Goal: Task Accomplishment & Management: Use online tool/utility

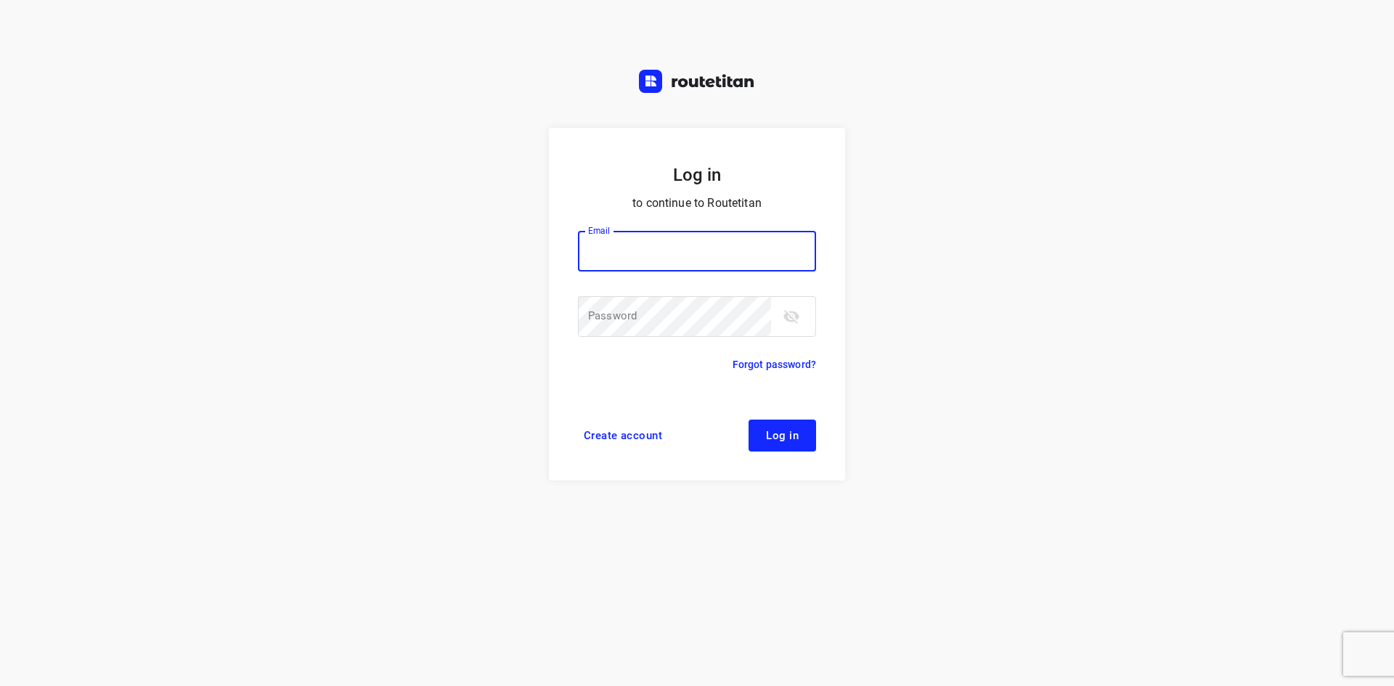
type input "[EMAIL_ADDRESS][DOMAIN_NAME]"
click at [765, 430] on button "Log in" at bounding box center [782, 436] width 68 height 32
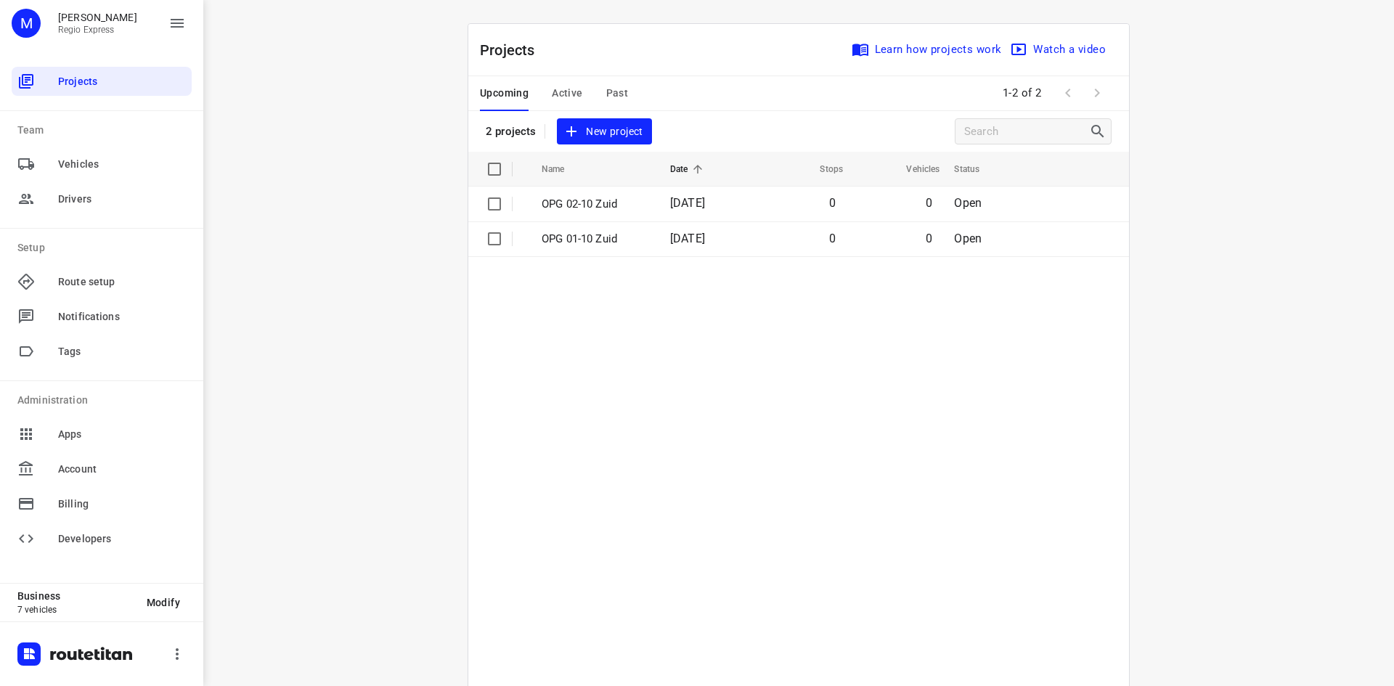
click at [553, 102] on button "Active" at bounding box center [567, 93] width 30 height 35
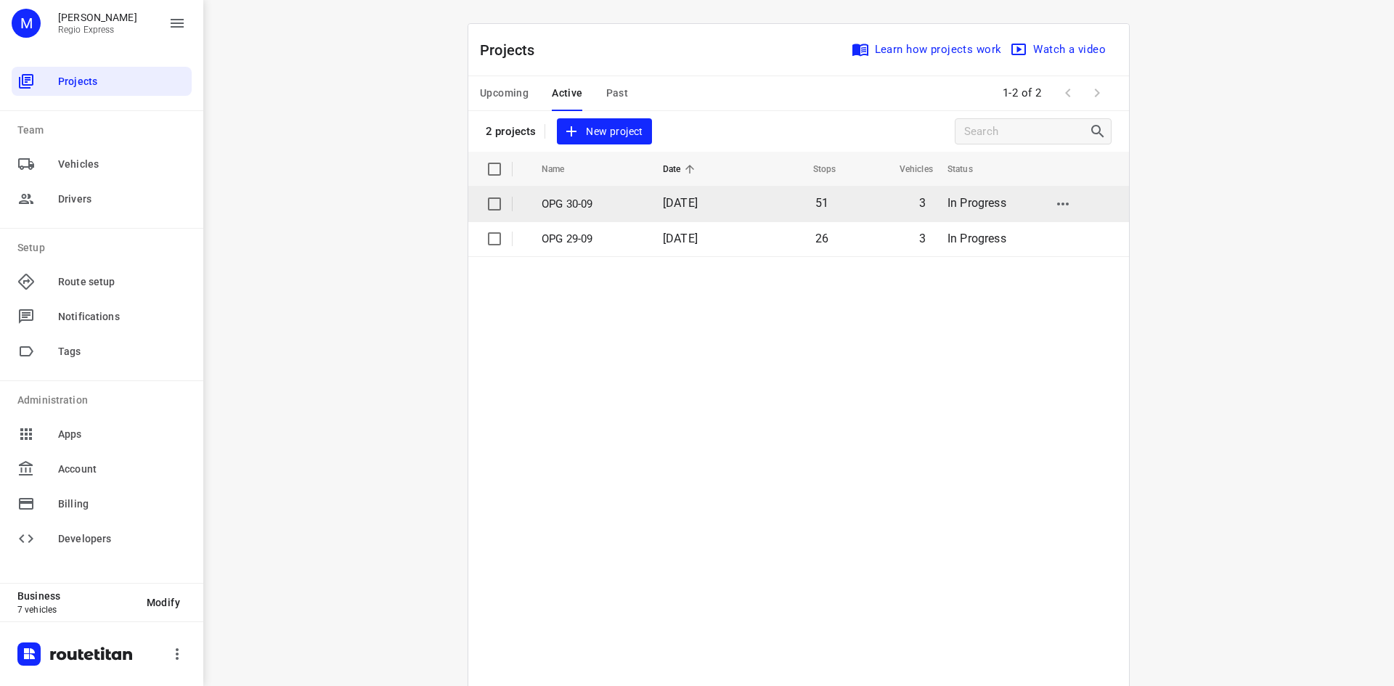
click at [653, 214] on td "[DATE]" at bounding box center [698, 204] width 94 height 35
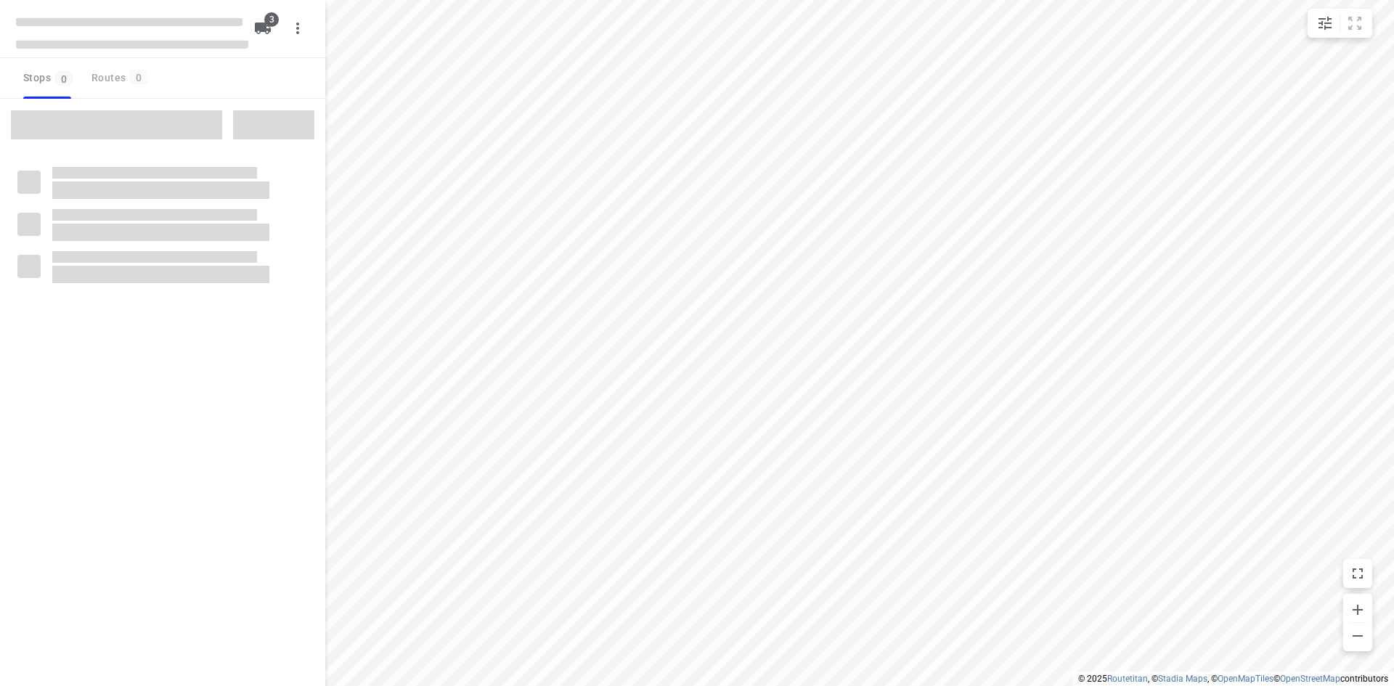
type input "distance"
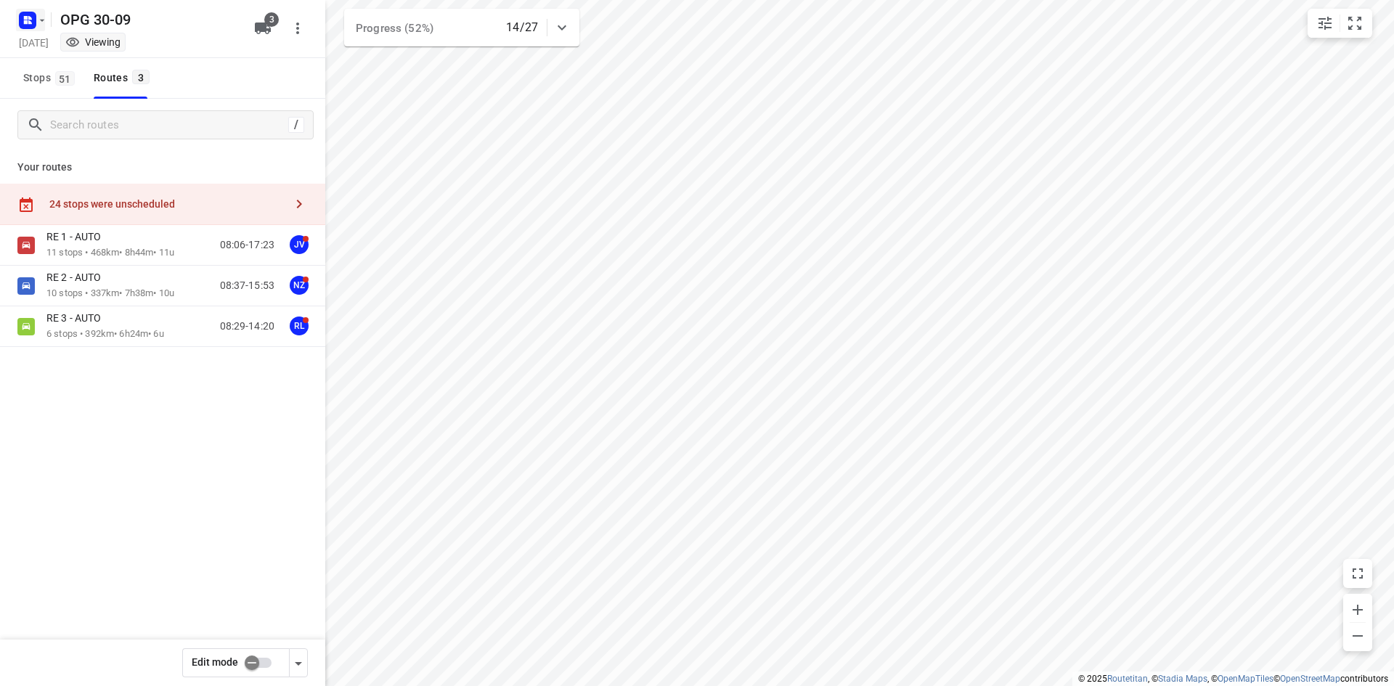
click at [20, 18] on rect "button" at bounding box center [27, 20] width 17 height 17
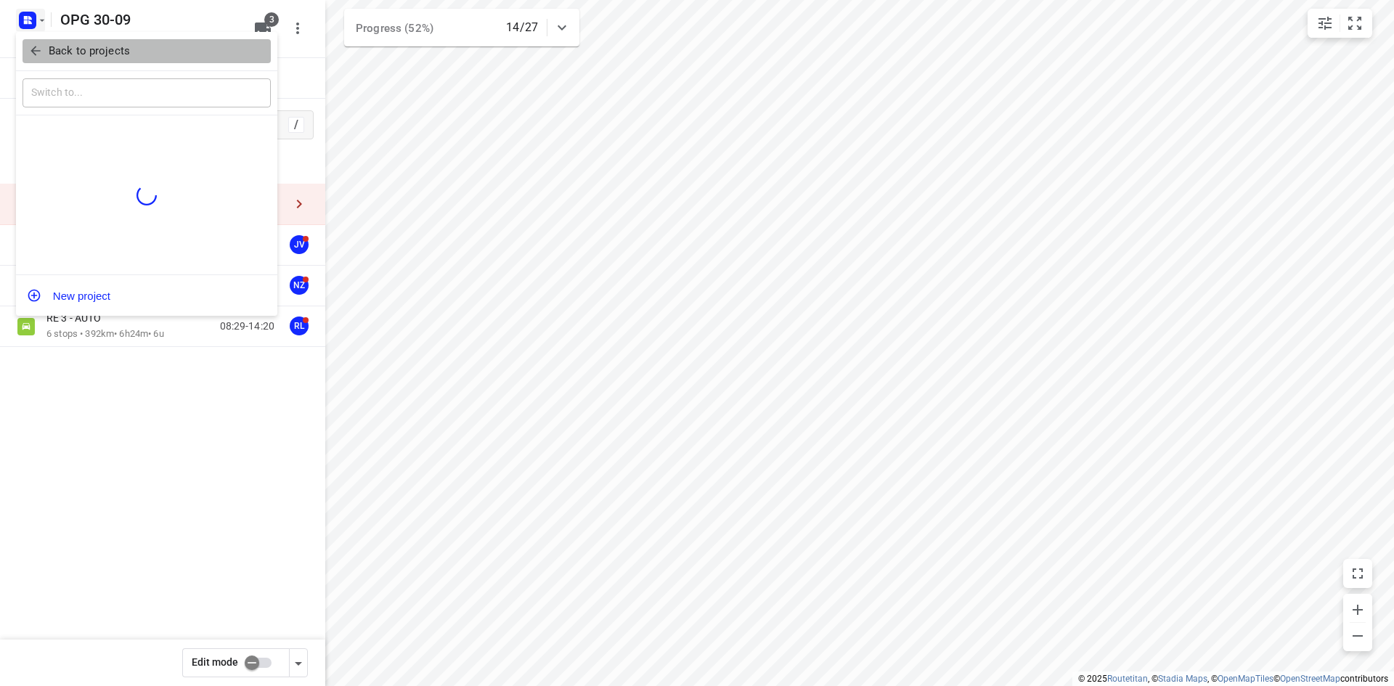
click at [42, 48] on icon "button" at bounding box center [35, 51] width 15 height 15
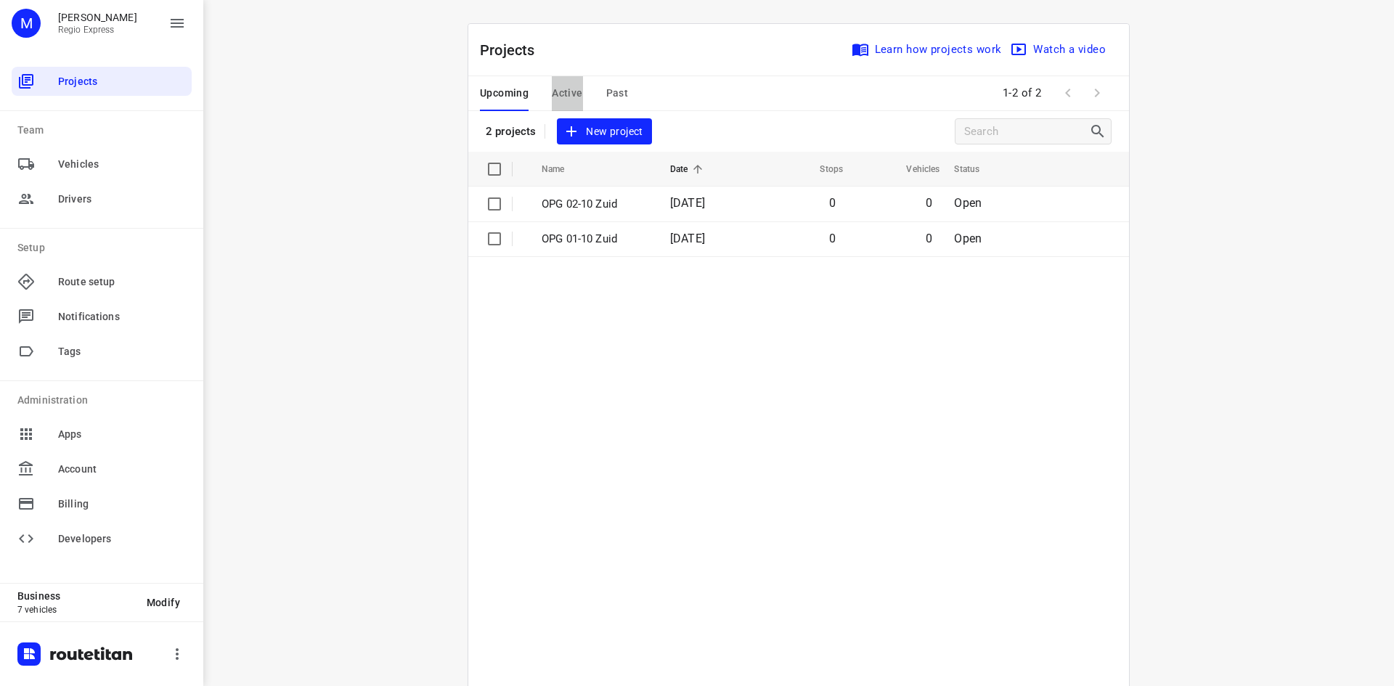
click at [555, 91] on span "Active" at bounding box center [567, 93] width 30 height 18
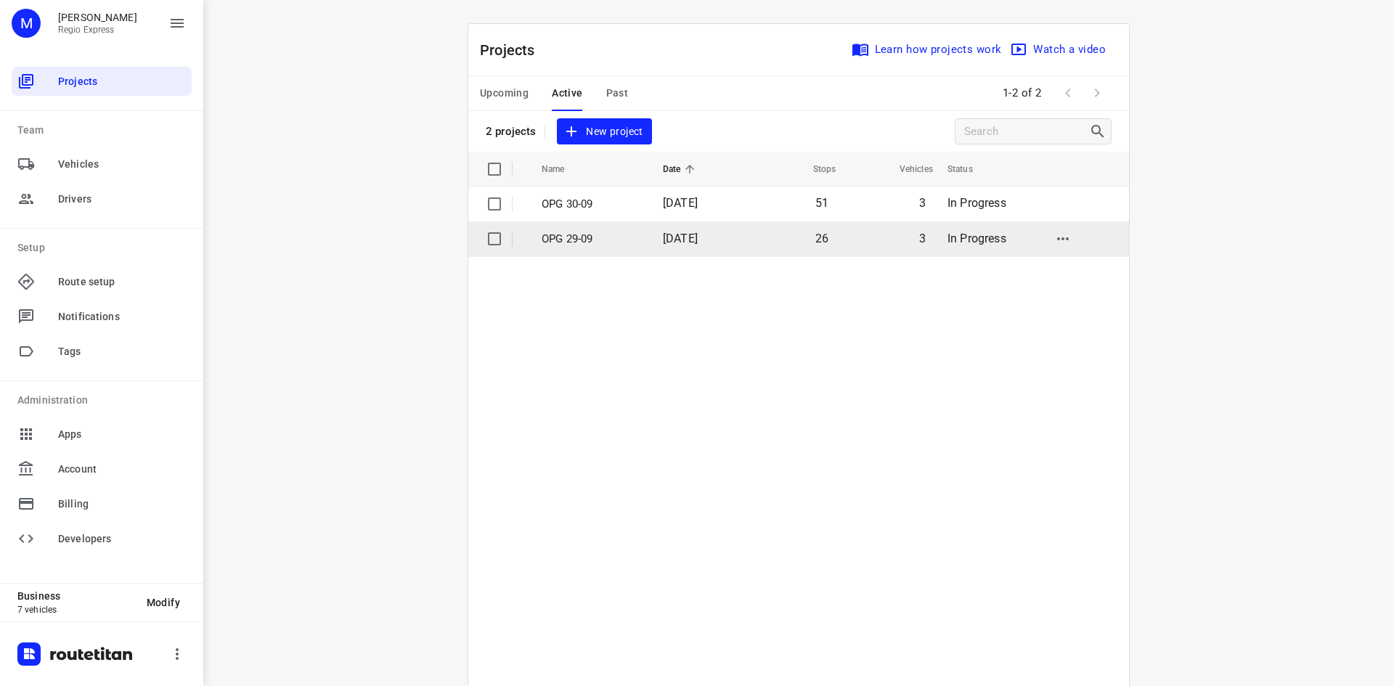
click at [619, 227] on td "OPG 29-09" at bounding box center [589, 238] width 124 height 35
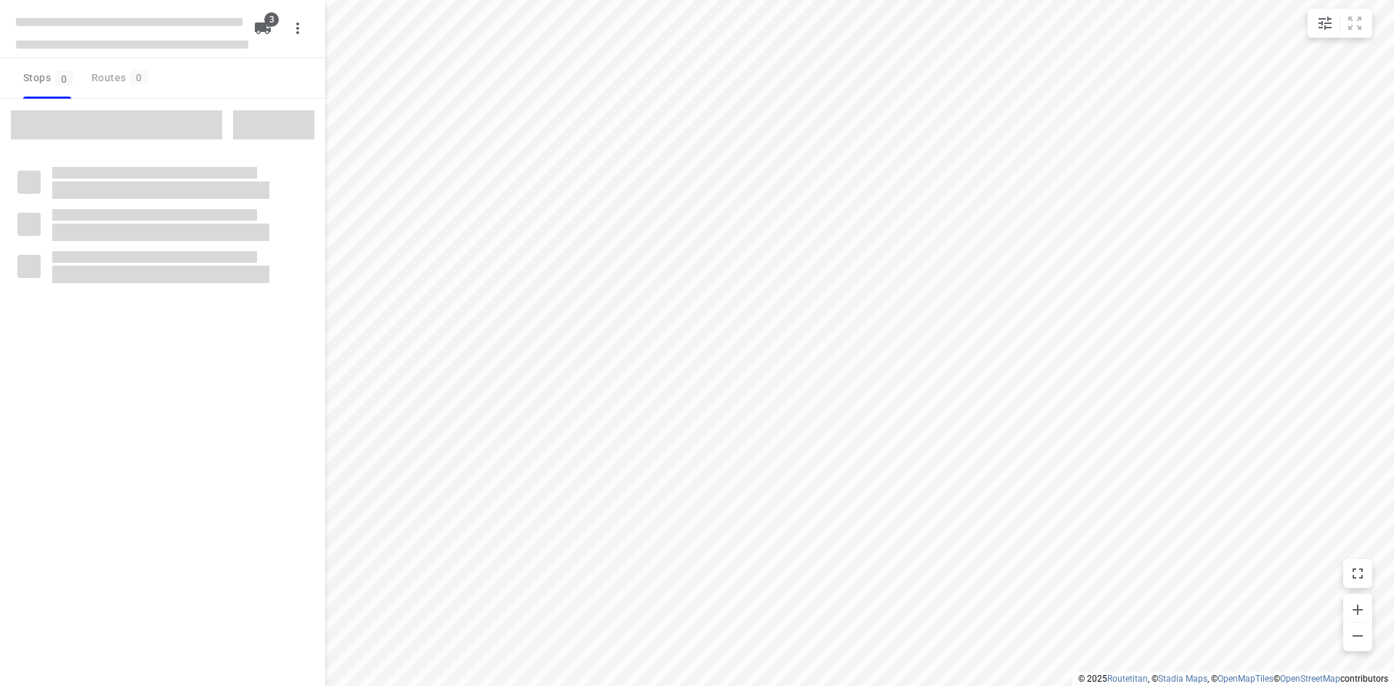
type input "distance"
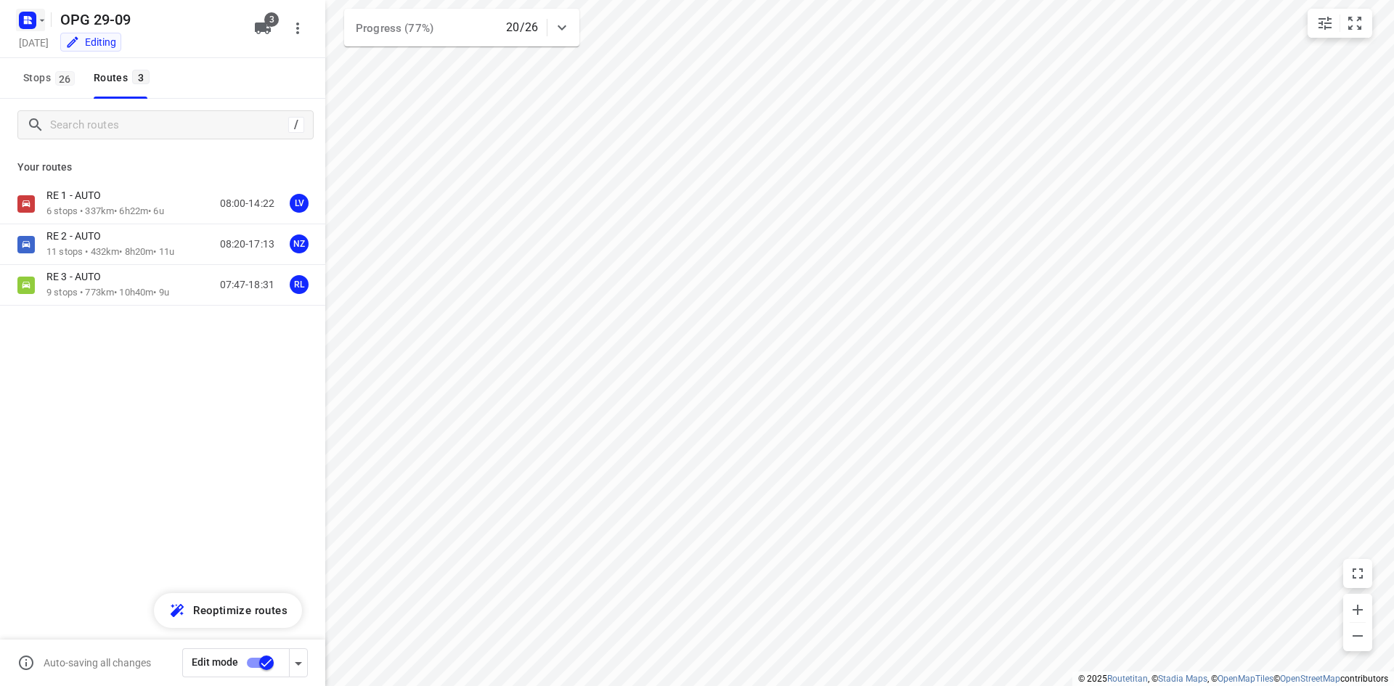
click at [34, 19] on rect "button" at bounding box center [27, 20] width 17 height 17
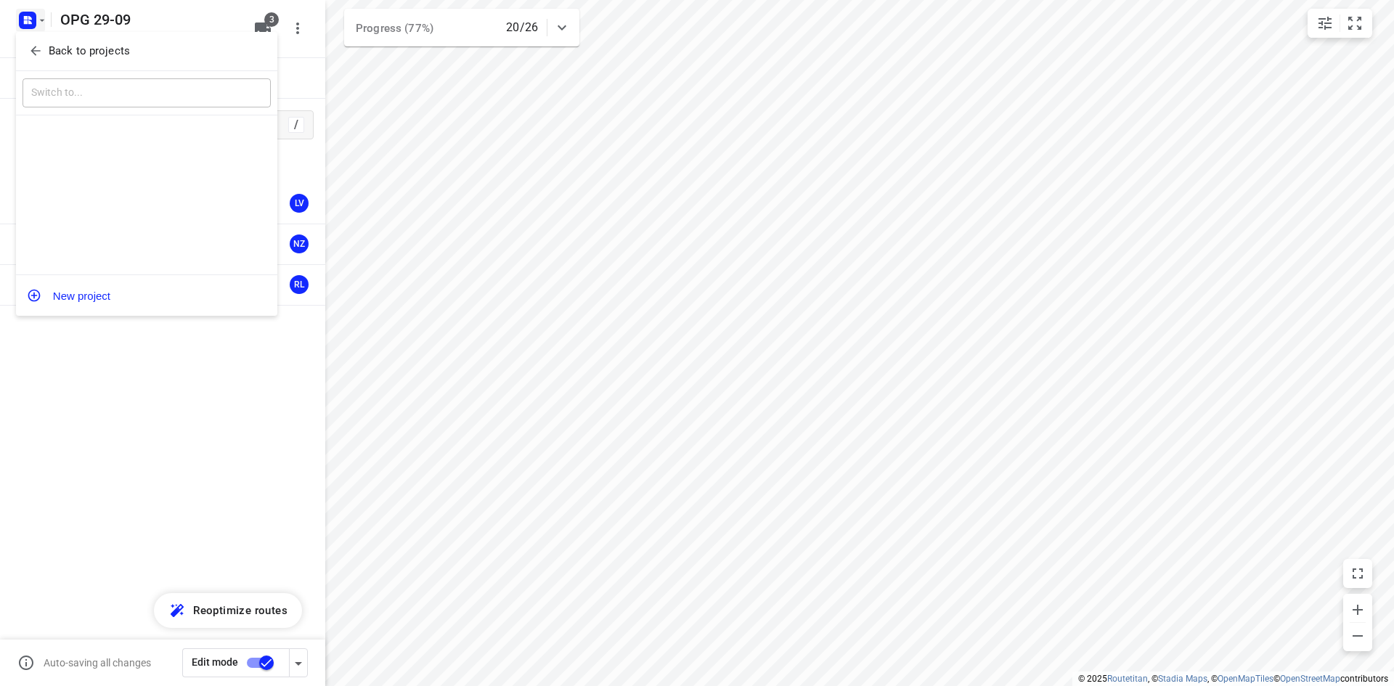
click at [52, 57] on p "Back to projects" at bounding box center [89, 51] width 81 height 17
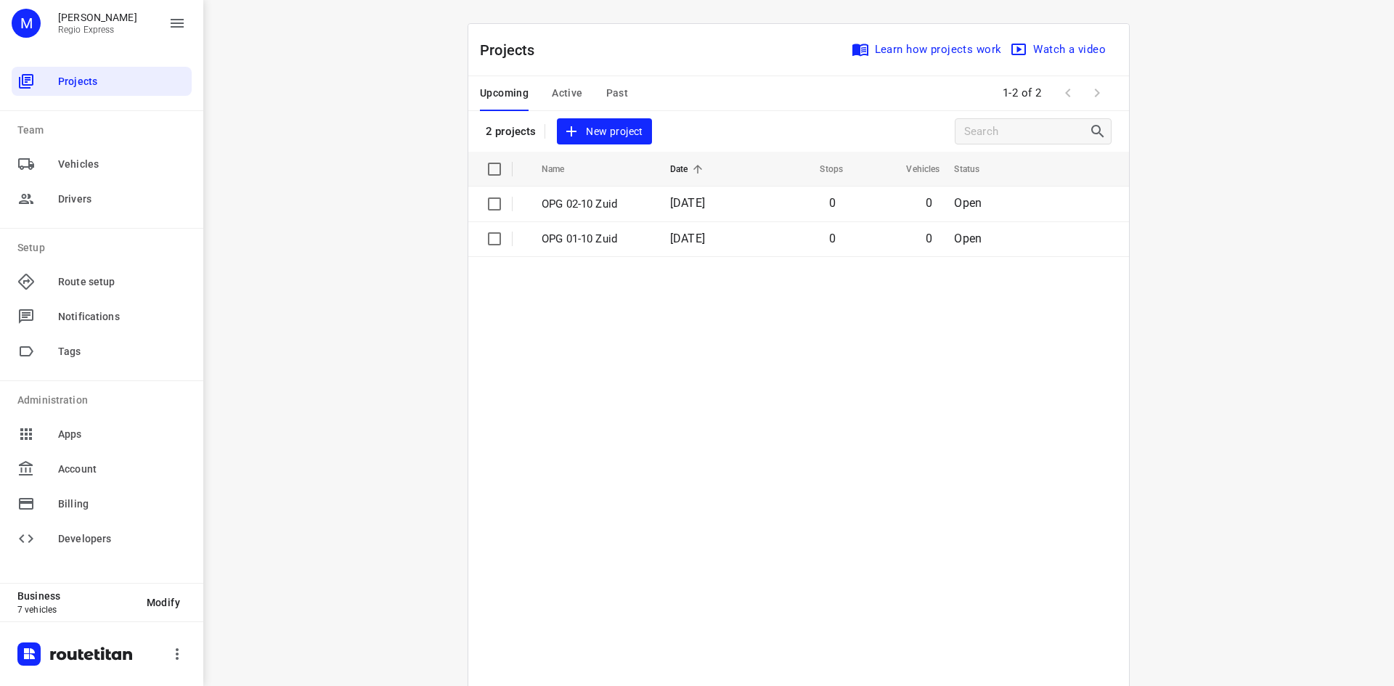
click at [567, 97] on span "Active" at bounding box center [567, 93] width 30 height 18
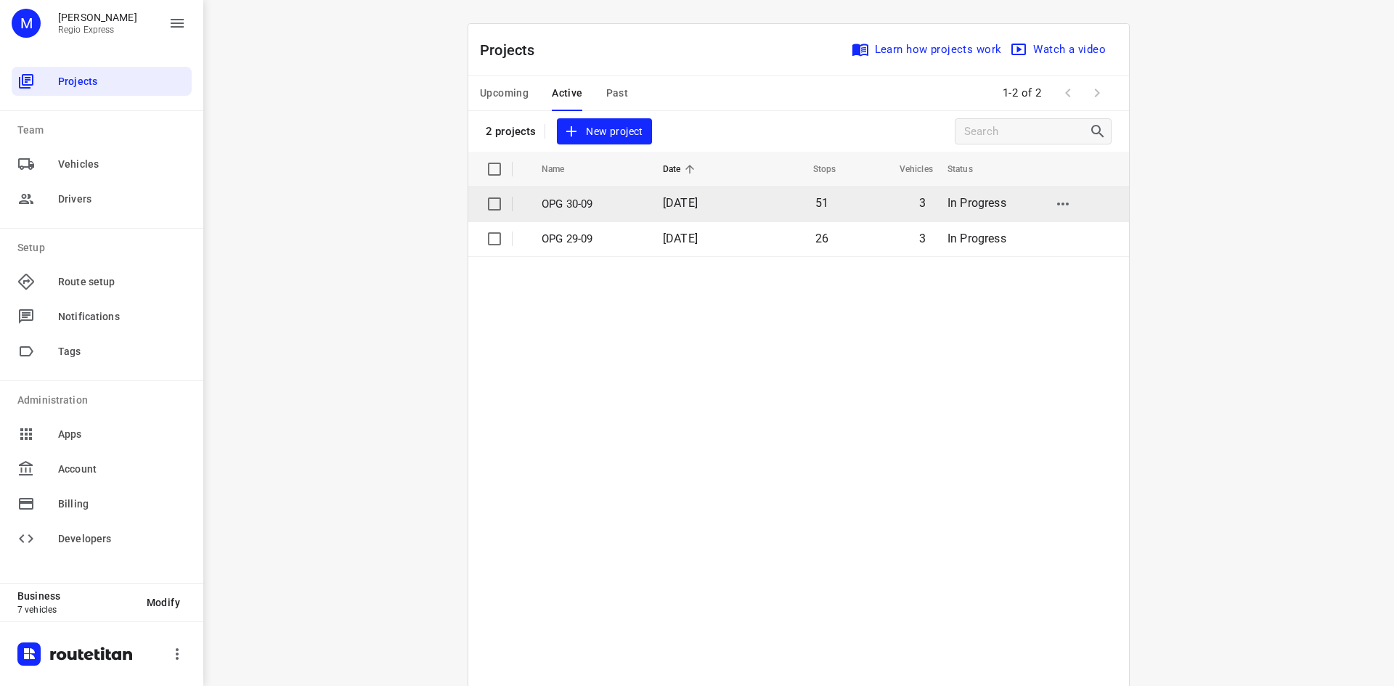
click at [613, 212] on td "OPG 30-09" at bounding box center [589, 204] width 124 height 35
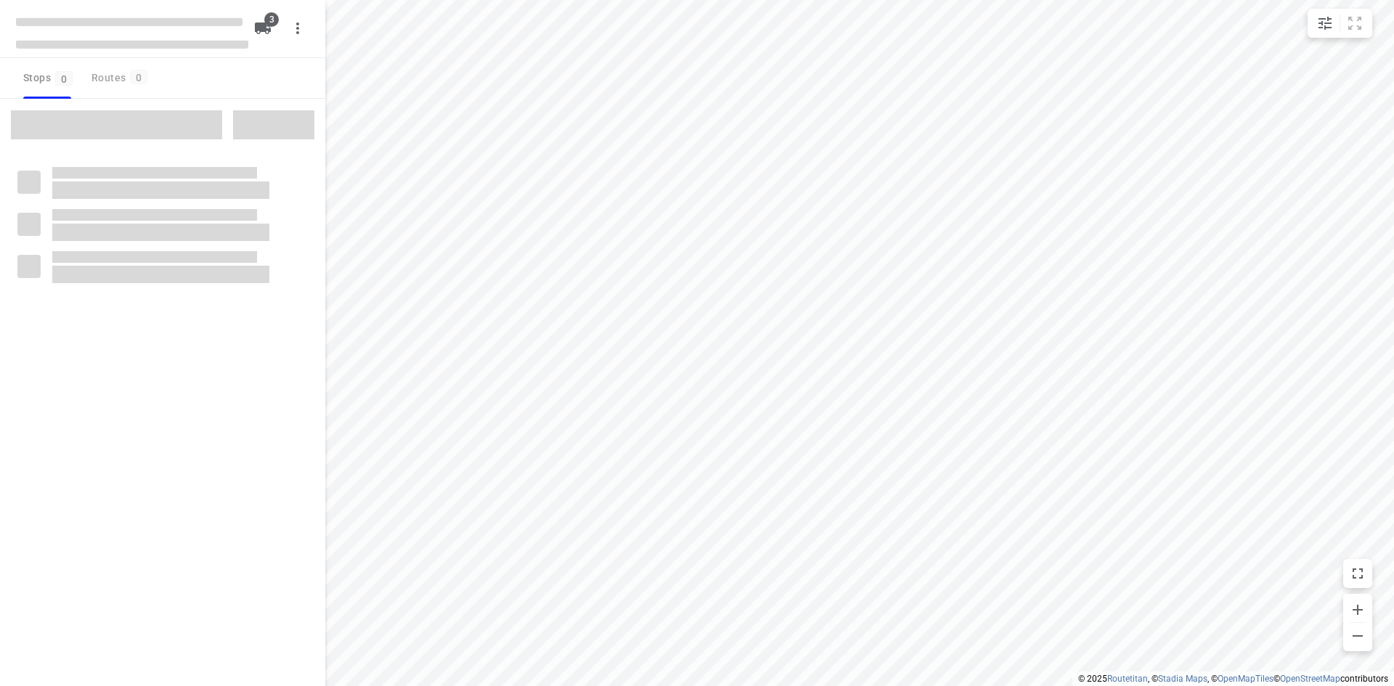
type input "distance"
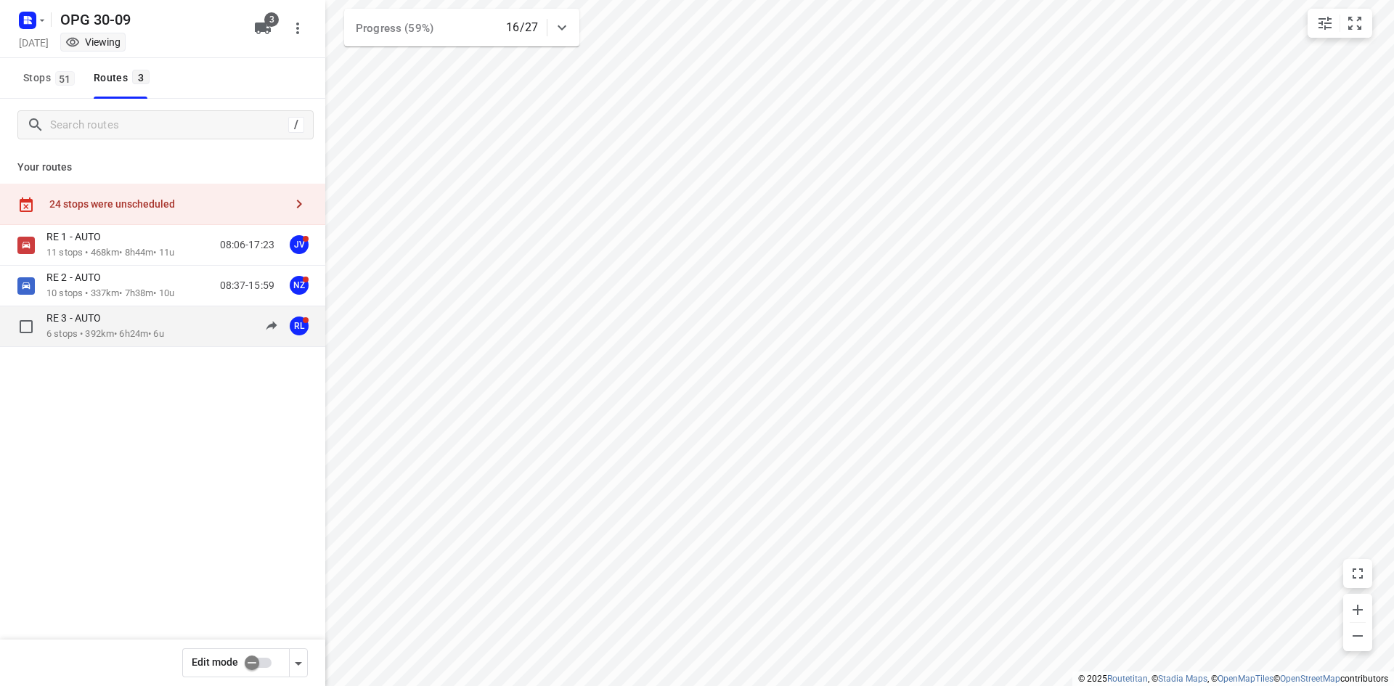
click at [164, 317] on div "RE 3 - AUTO" at bounding box center [105, 319] width 118 height 16
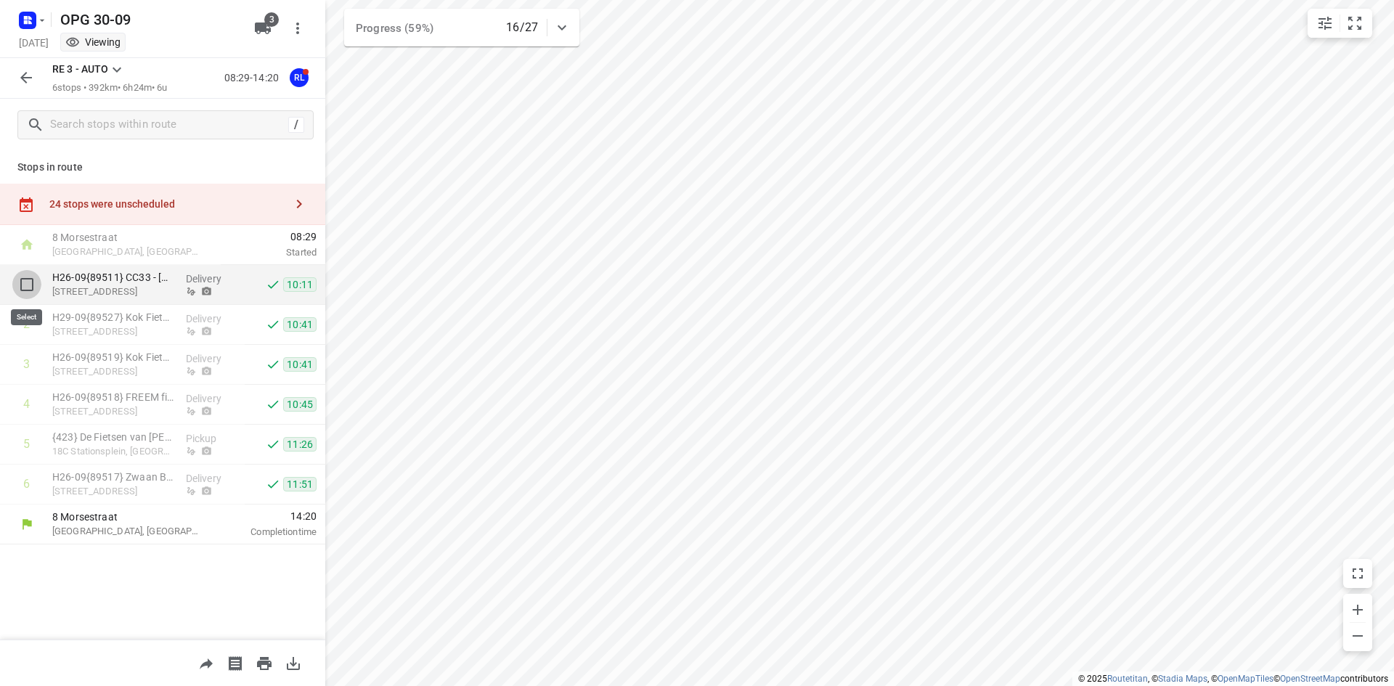
click at [25, 287] on input "checkbox" at bounding box center [26, 284] width 29 height 29
checkbox input "true"
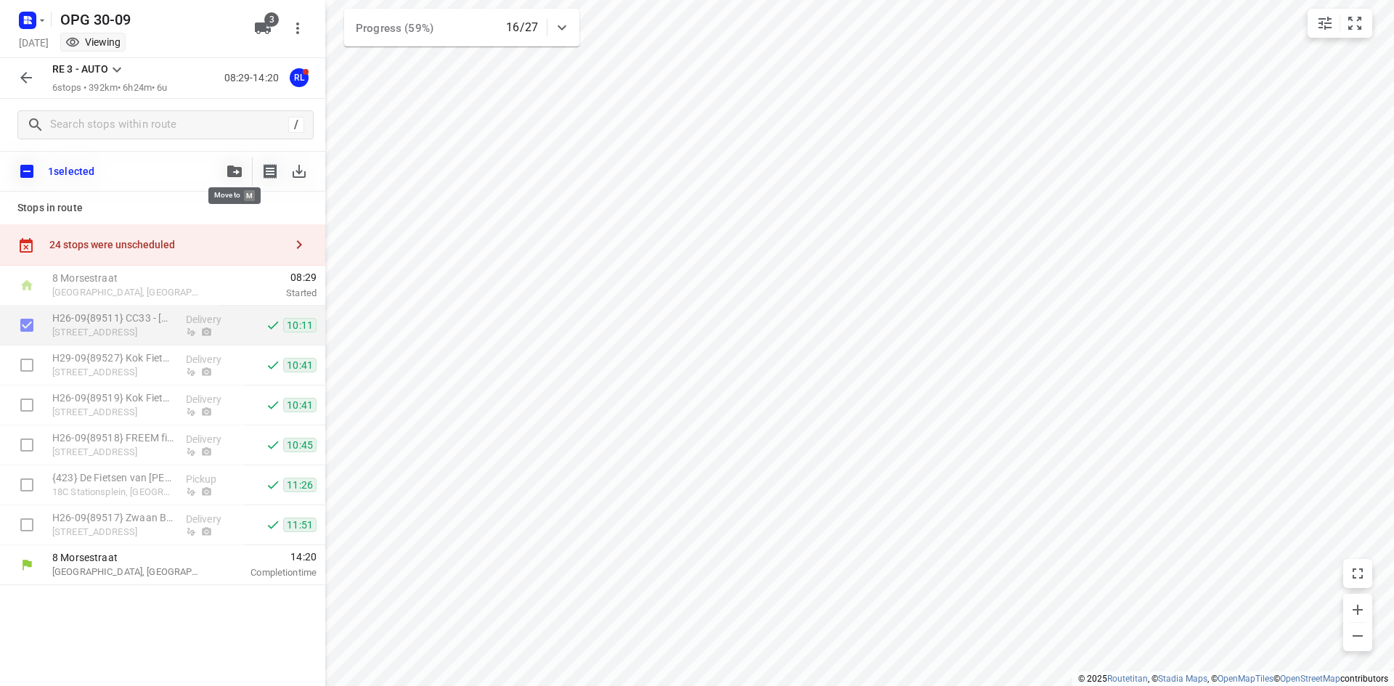
click at [230, 168] on icon "button" at bounding box center [234, 172] width 15 height 12
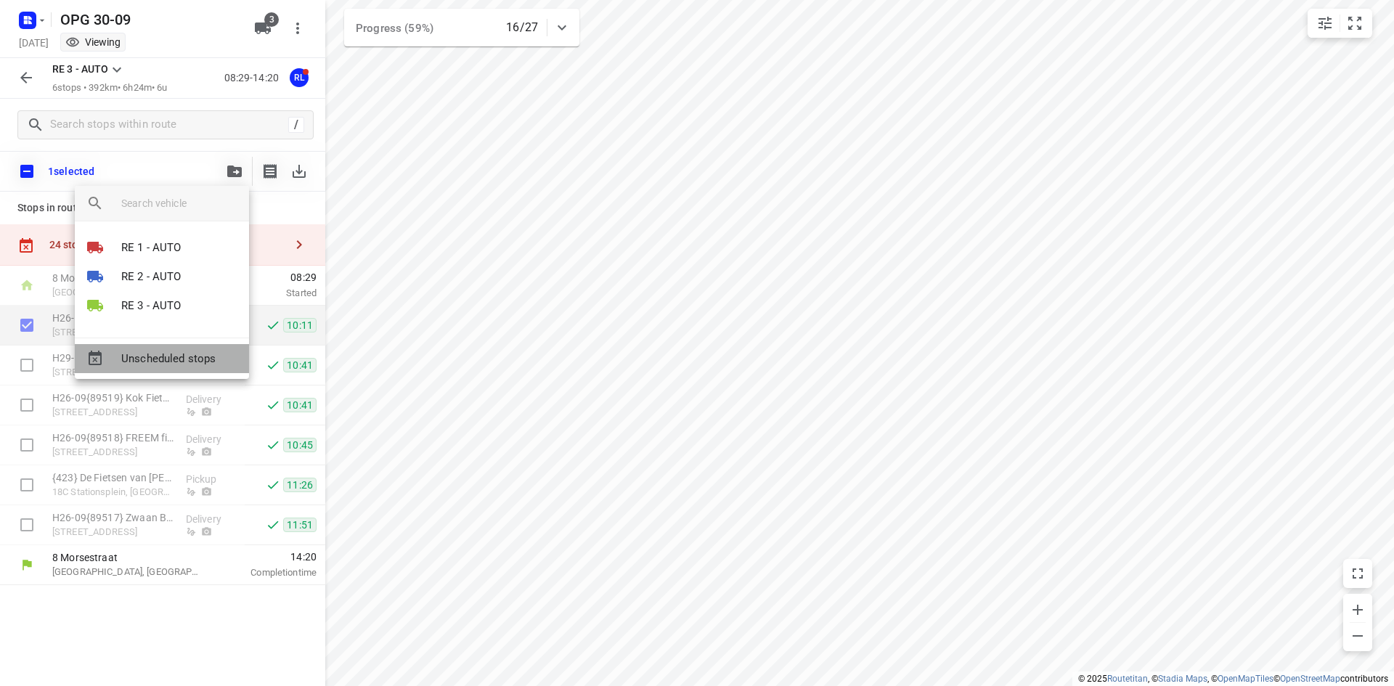
click at [186, 362] on span "Unscheduled stops" at bounding box center [179, 359] width 116 height 17
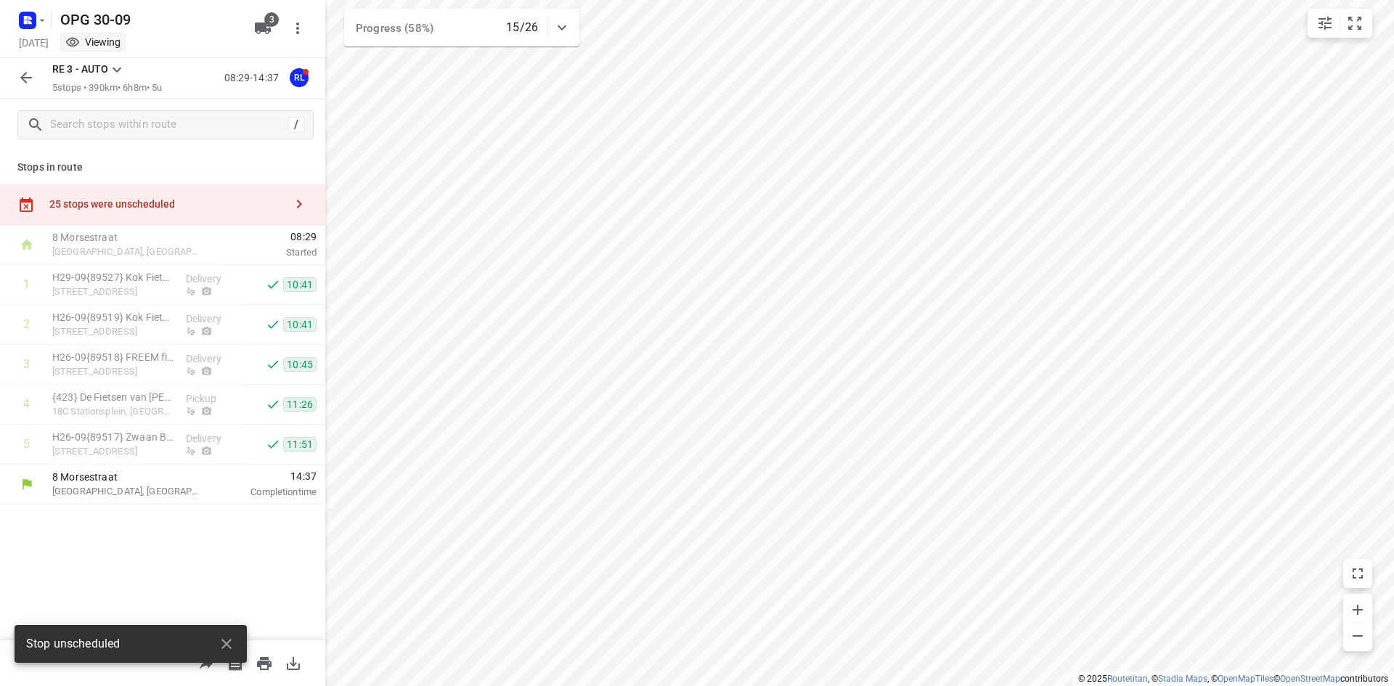
click at [130, 198] on div "25 stops were unscheduled" at bounding box center [166, 204] width 235 height 12
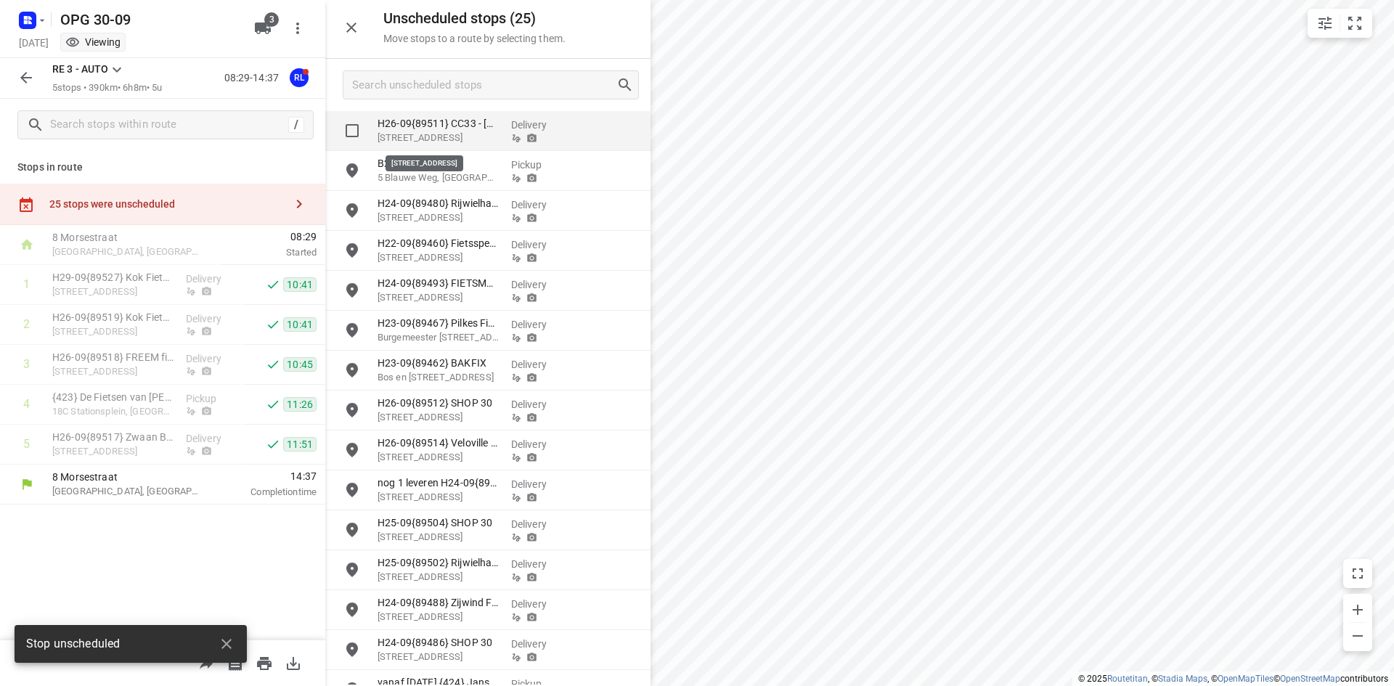
click at [404, 134] on p "[STREET_ADDRESS]" at bounding box center [439, 138] width 122 height 15
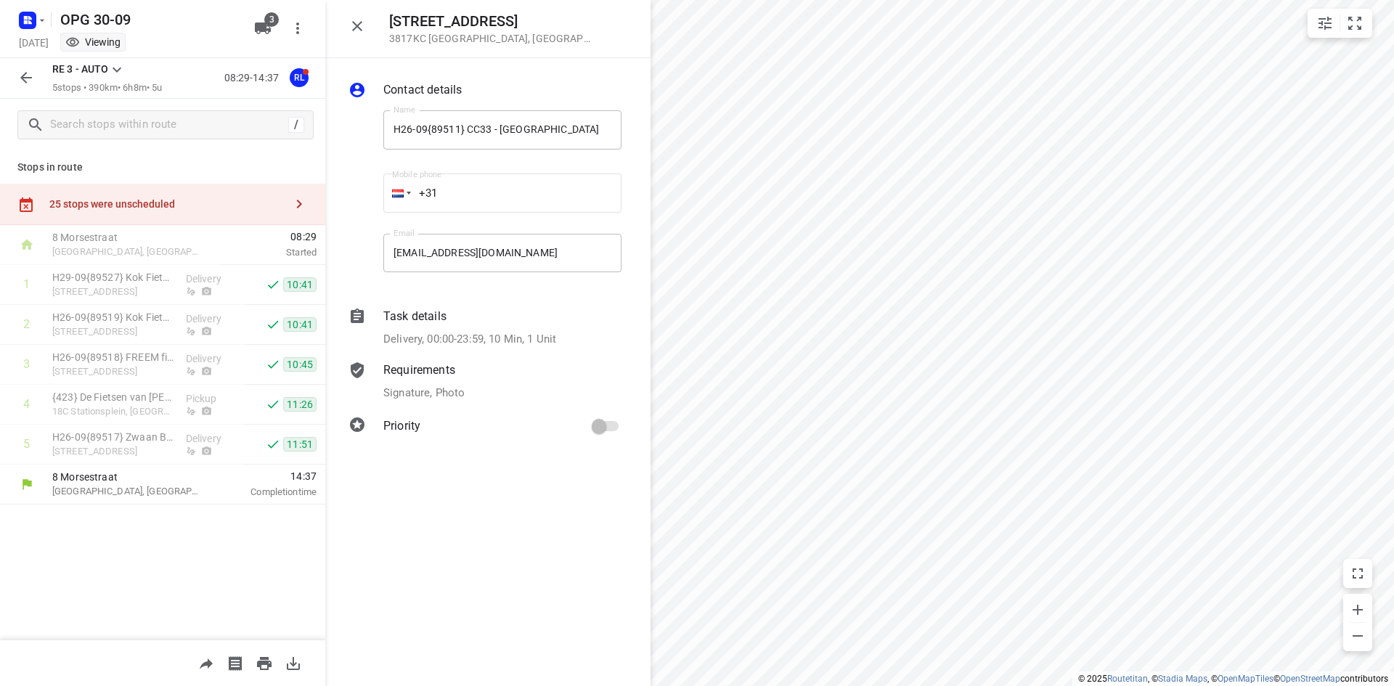
click at [28, 81] on icon "button" at bounding box center [25, 77] width 17 height 17
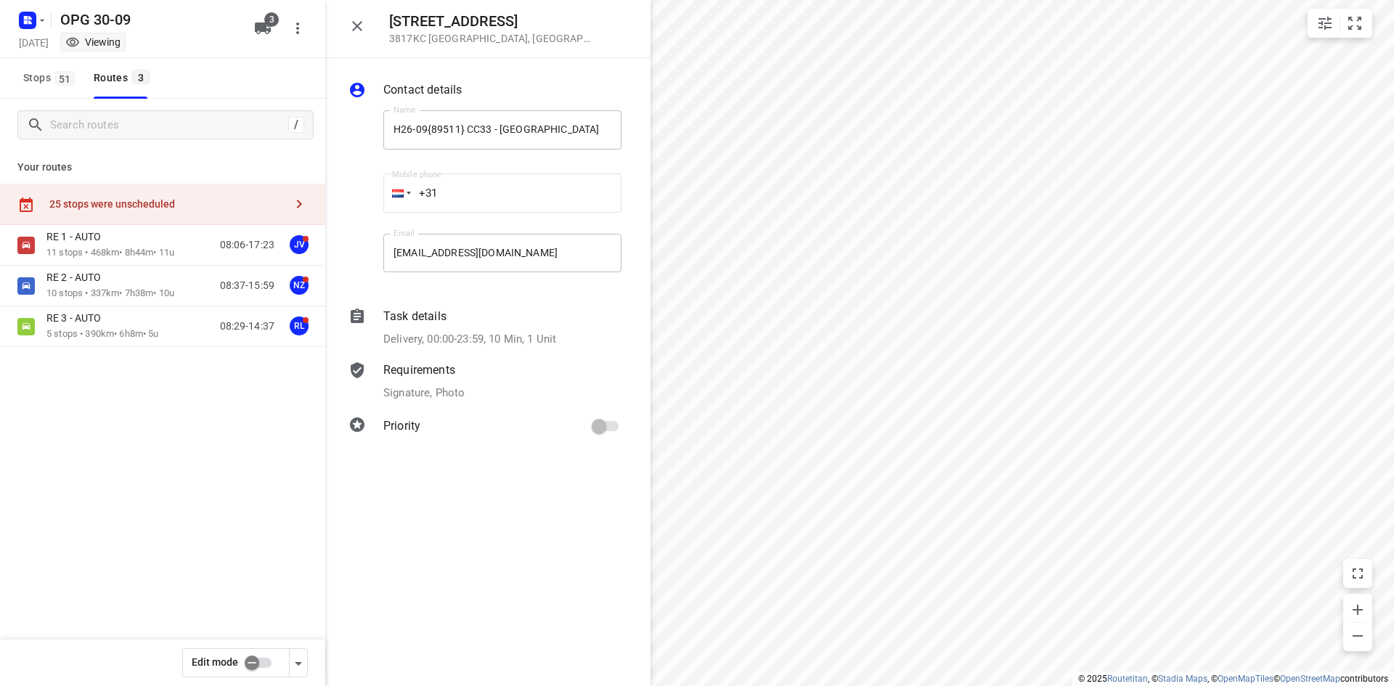
click at [240, 669] on input "checkbox" at bounding box center [252, 663] width 83 height 28
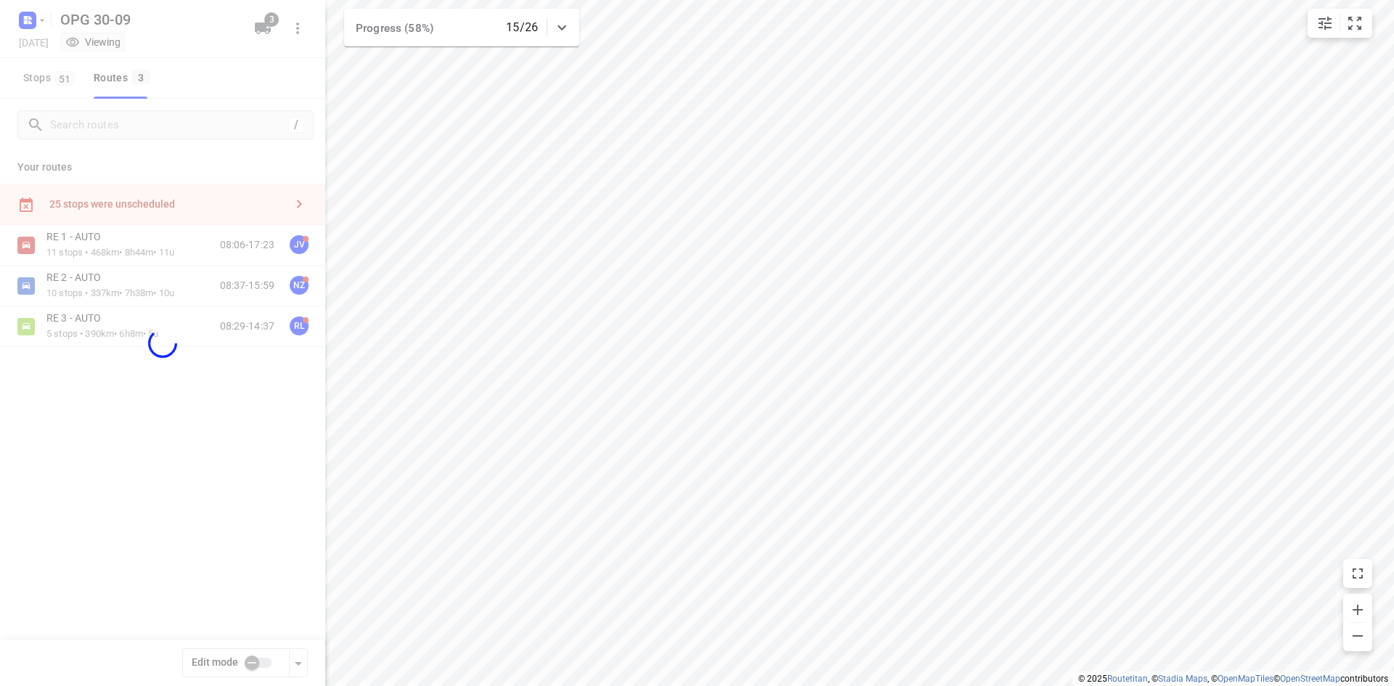
checkbox input "true"
click at [207, 200] on div at bounding box center [162, 343] width 325 height 686
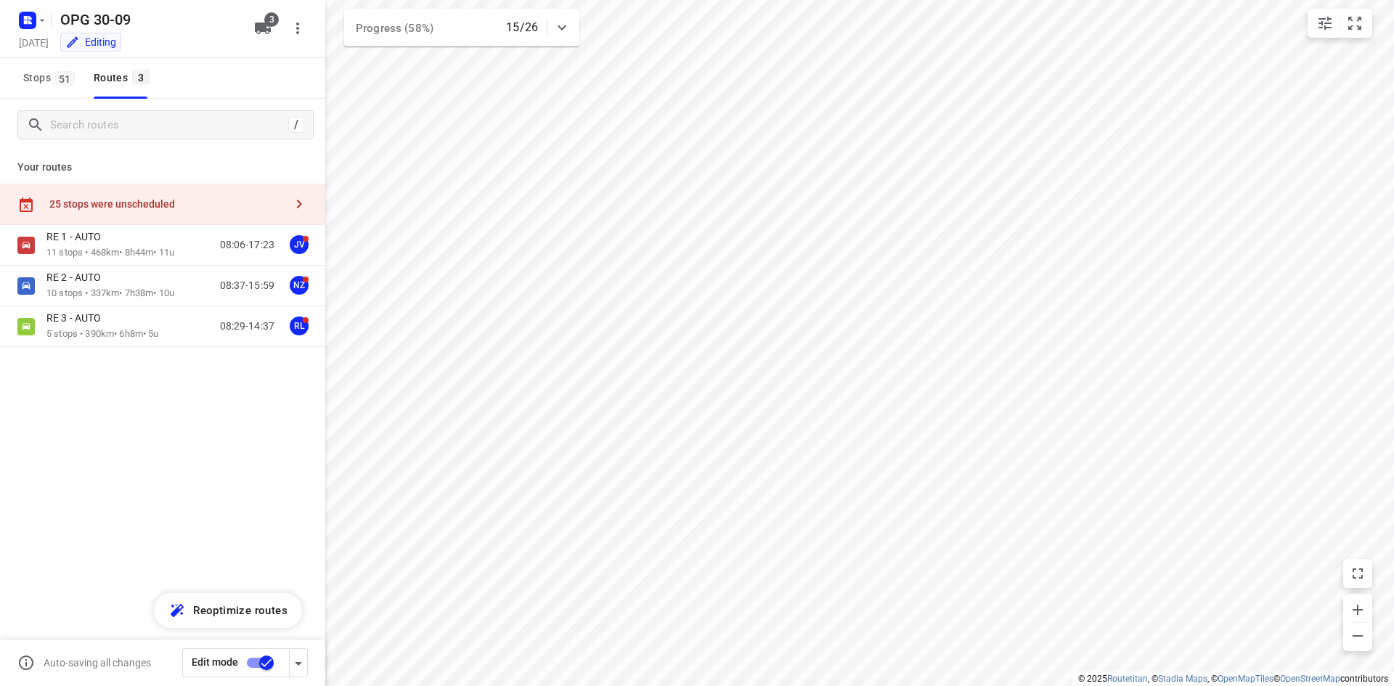
click at [207, 198] on div at bounding box center [162, 343] width 325 height 686
click at [207, 200] on div "25 stops were unscheduled" at bounding box center [166, 204] width 235 height 12
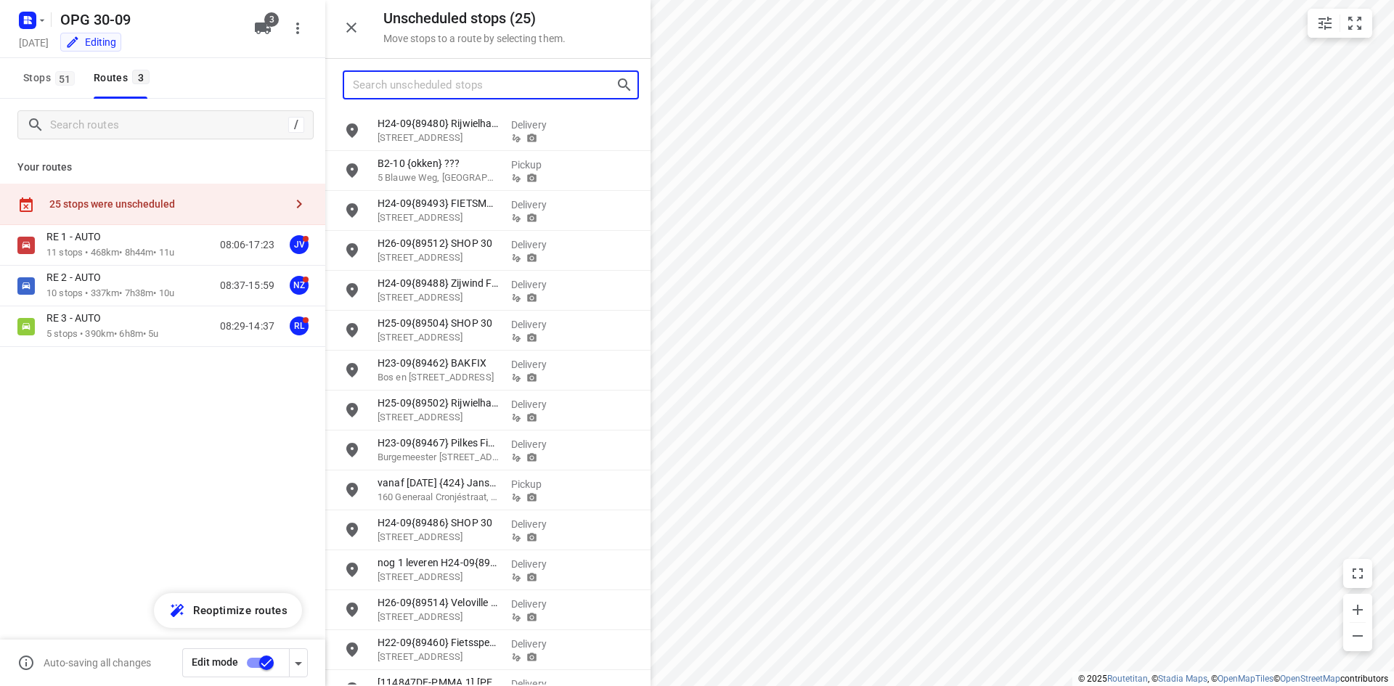
click at [454, 76] on input "Search unscheduled stops" at bounding box center [484, 85] width 263 height 23
type input "c"
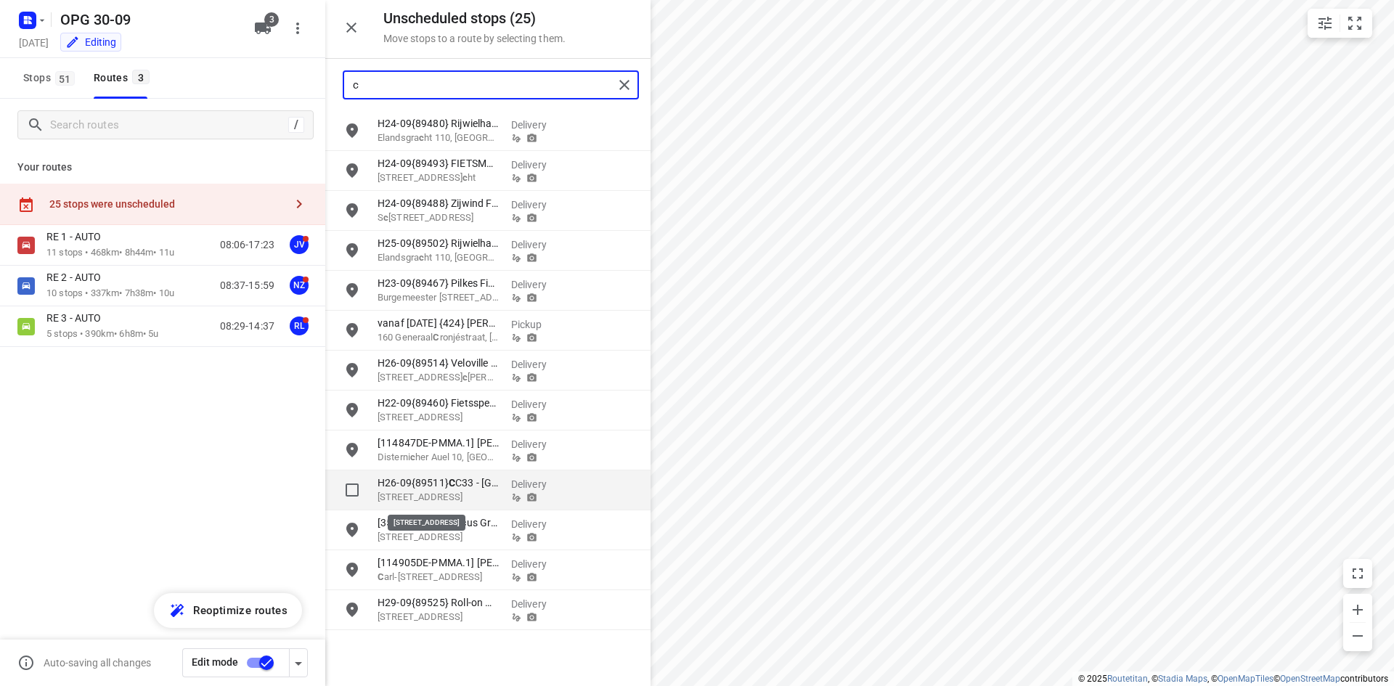
click at [462, 491] on p "[STREET_ADDRESS]" at bounding box center [439, 497] width 122 height 15
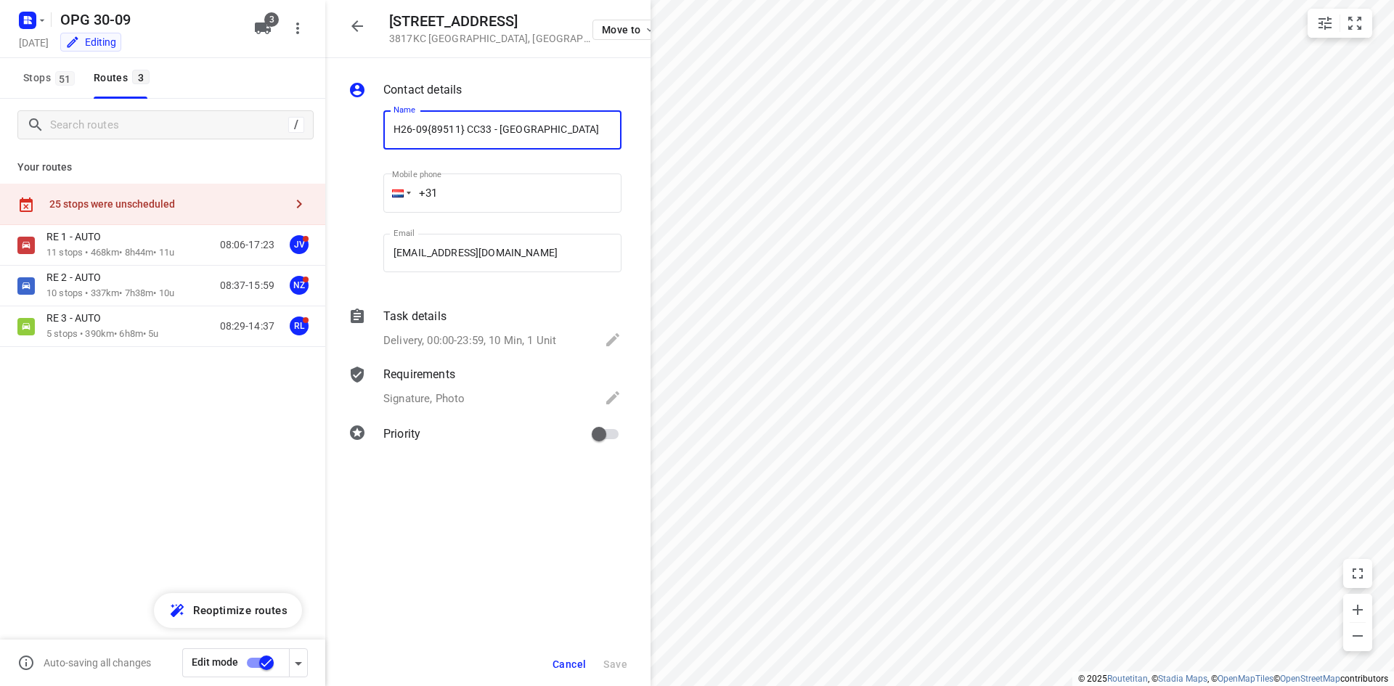
click at [398, 126] on input "H26-09{89511} CC33 - [GEOGRAPHIC_DATA]" at bounding box center [502, 129] width 238 height 39
type input "8 stuks naleveren H26-09{89511} CC33 - [GEOGRAPHIC_DATA]"
click at [620, 666] on span "Save" at bounding box center [615, 664] width 24 height 12
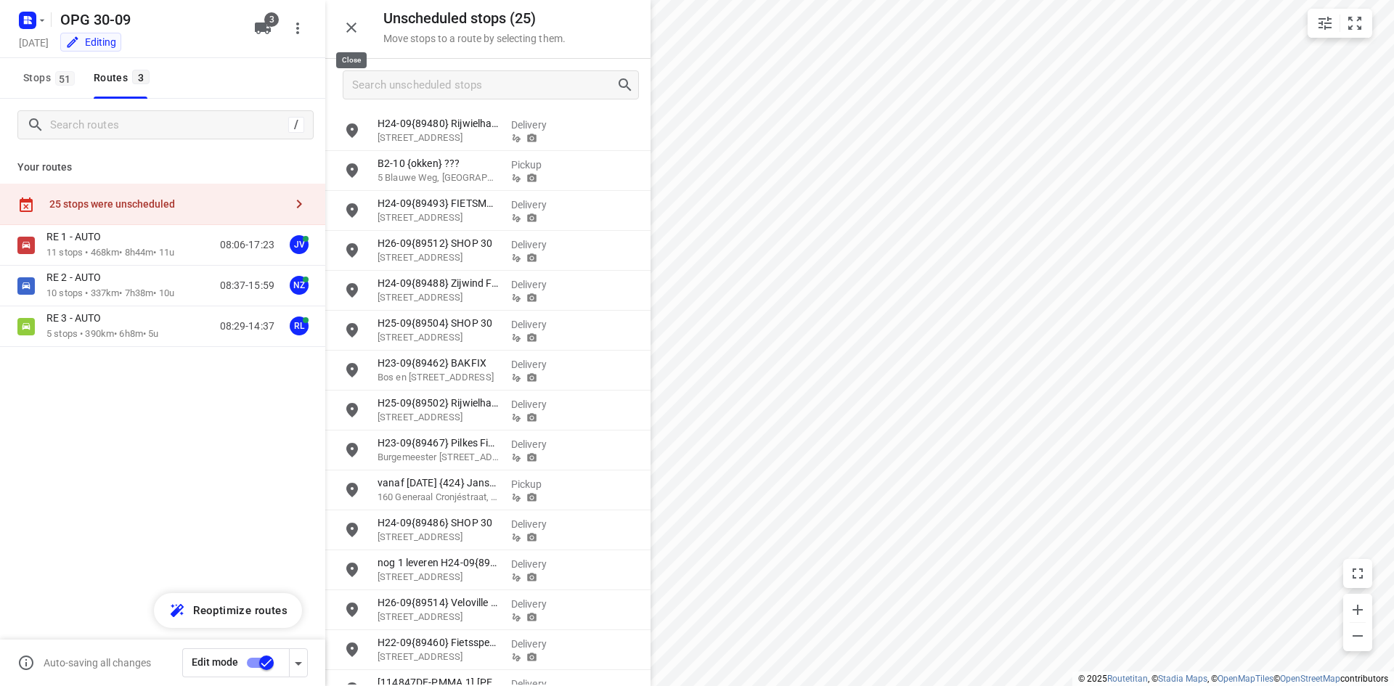
click at [349, 25] on icon "button" at bounding box center [351, 28] width 10 height 10
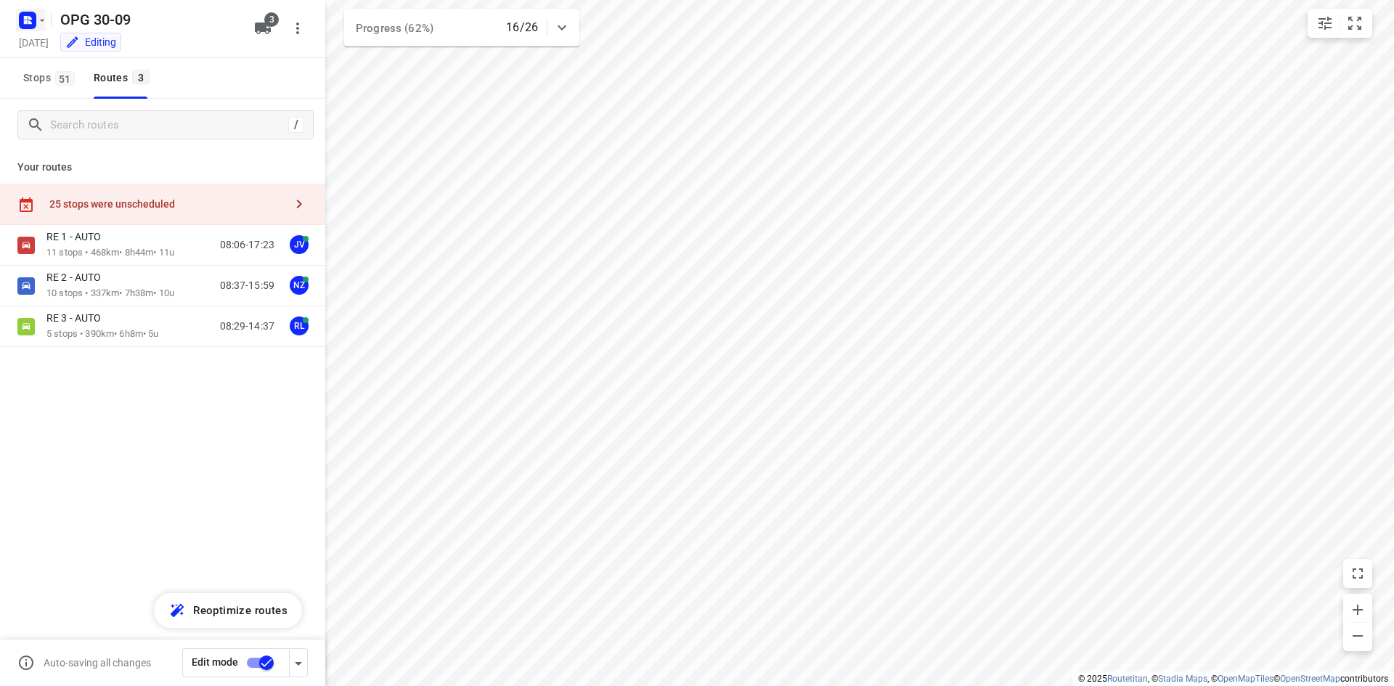
click at [29, 28] on rect "button" at bounding box center [27, 20] width 17 height 17
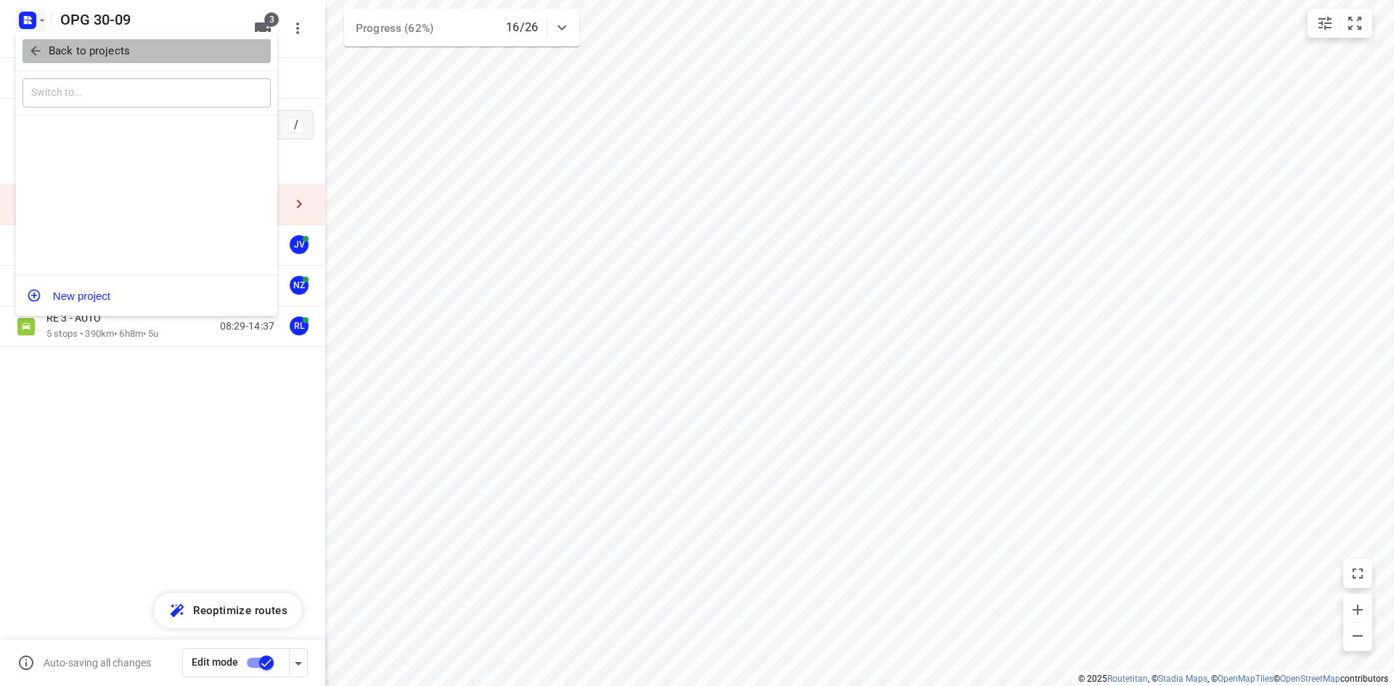
click at [33, 45] on icon "button" at bounding box center [35, 51] width 15 height 15
